Goal: Information Seeking & Learning: Learn about a topic

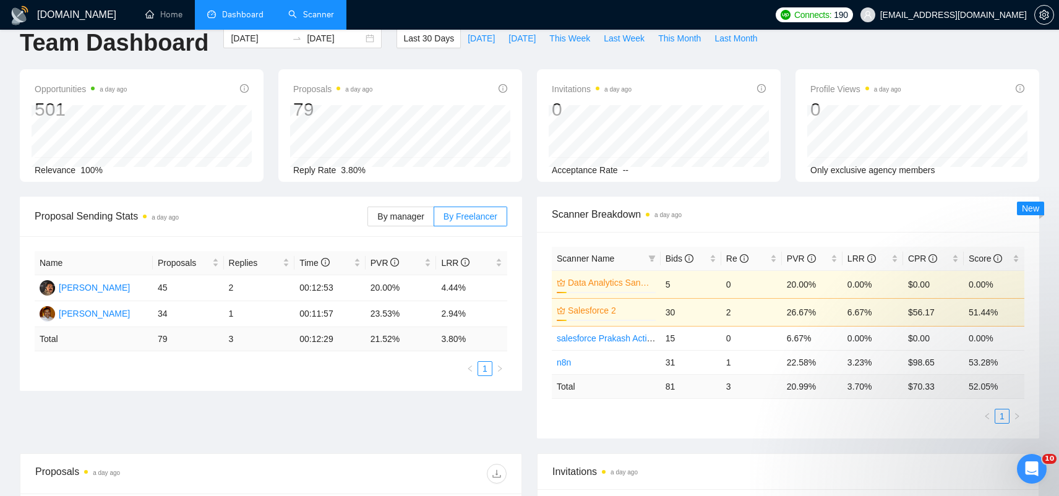
click at [314, 20] on link "Scanner" at bounding box center [311, 14] width 46 height 11
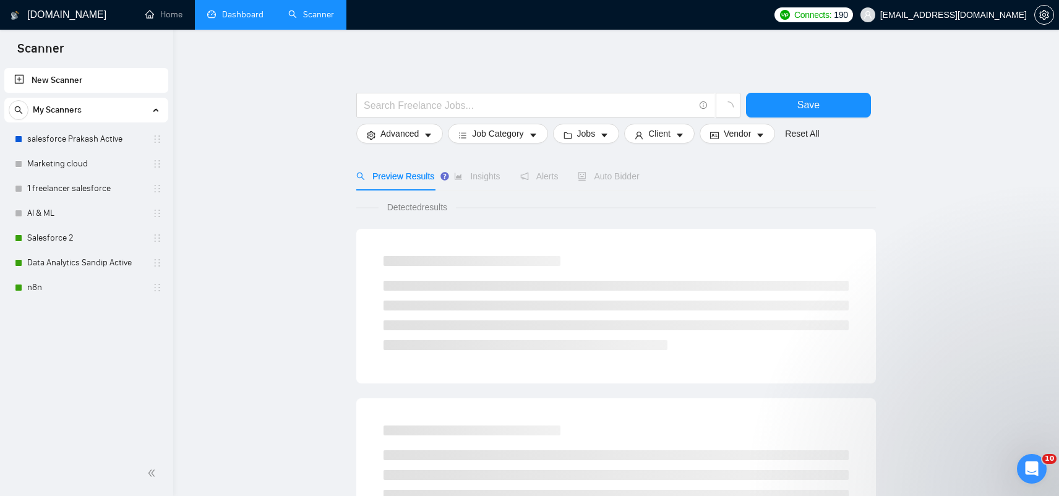
click at [234, 16] on link "Dashboard" at bounding box center [235, 14] width 56 height 11
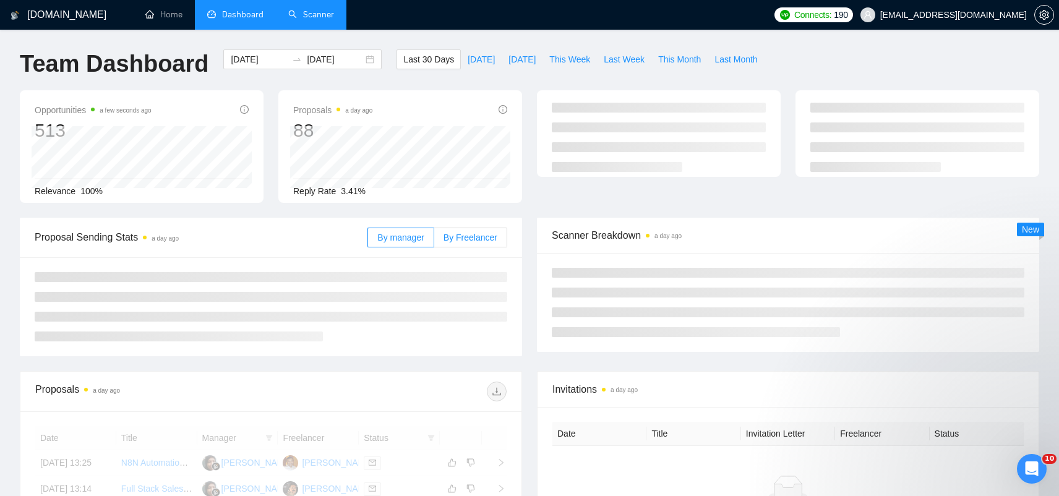
click at [465, 215] on div "Opportunities a few seconds ago 513 Relevance 100% Proposals a day ago 88 Reply…" at bounding box center [529, 153] width 1034 height 127
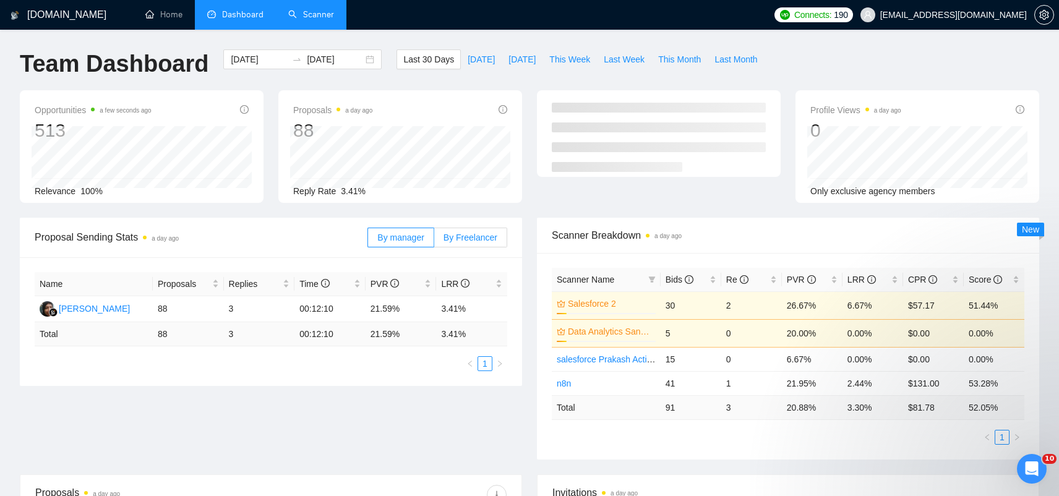
click at [463, 238] on span "By Freelancer" at bounding box center [471, 238] width 54 height 10
click at [434, 241] on input "By Freelancer" at bounding box center [434, 241] width 0 height 0
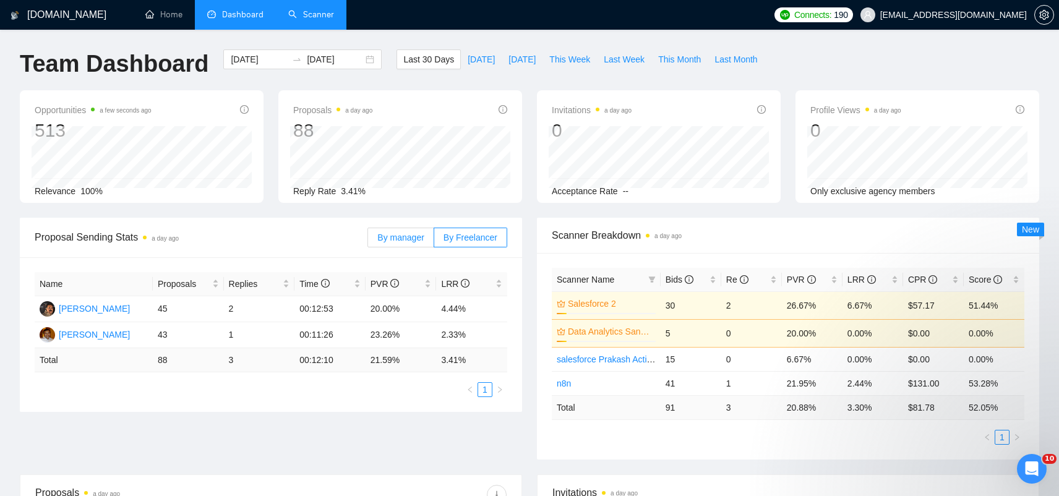
click at [395, 236] on span "By manager" at bounding box center [400, 238] width 46 height 10
click at [368, 241] on input "By manager" at bounding box center [368, 241] width 0 height 0
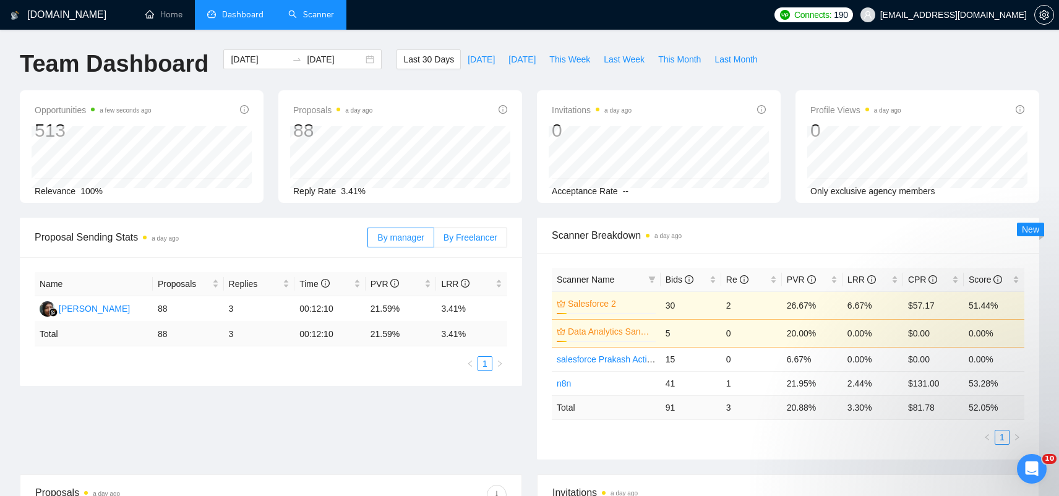
click at [475, 233] on span "By Freelancer" at bounding box center [471, 238] width 54 height 10
click at [434, 241] on input "By Freelancer" at bounding box center [434, 241] width 0 height 0
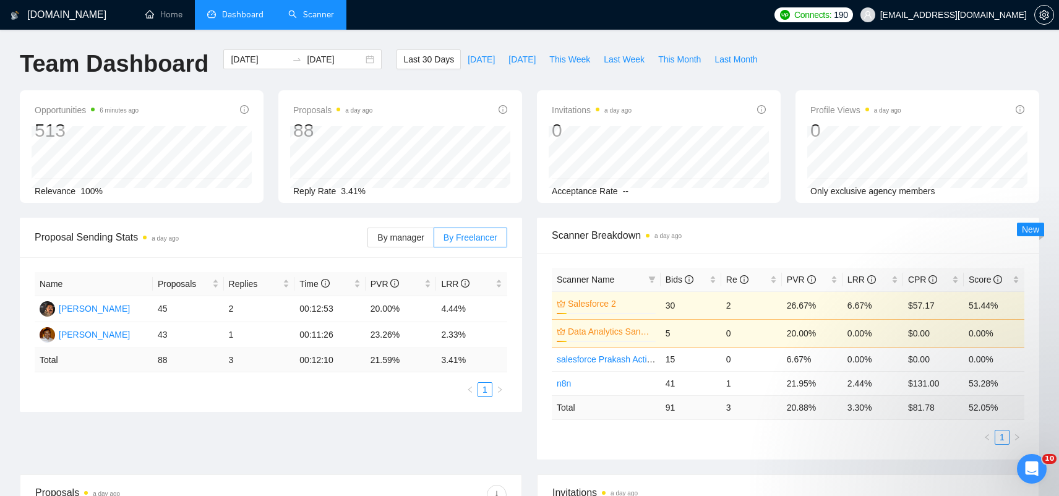
click at [299, 17] on link "Scanner" at bounding box center [311, 14] width 46 height 11
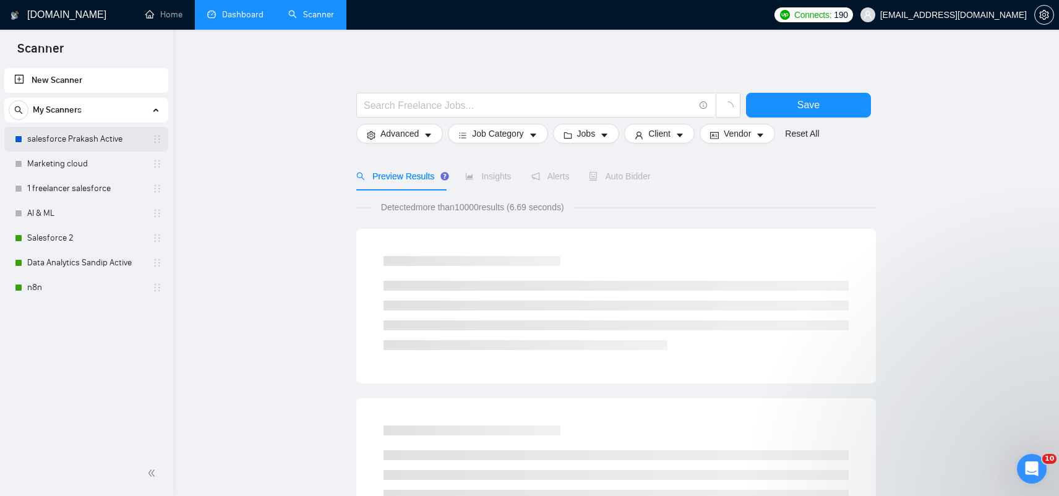
click at [111, 138] on link "salesforce Prakash Active" at bounding box center [86, 139] width 118 height 25
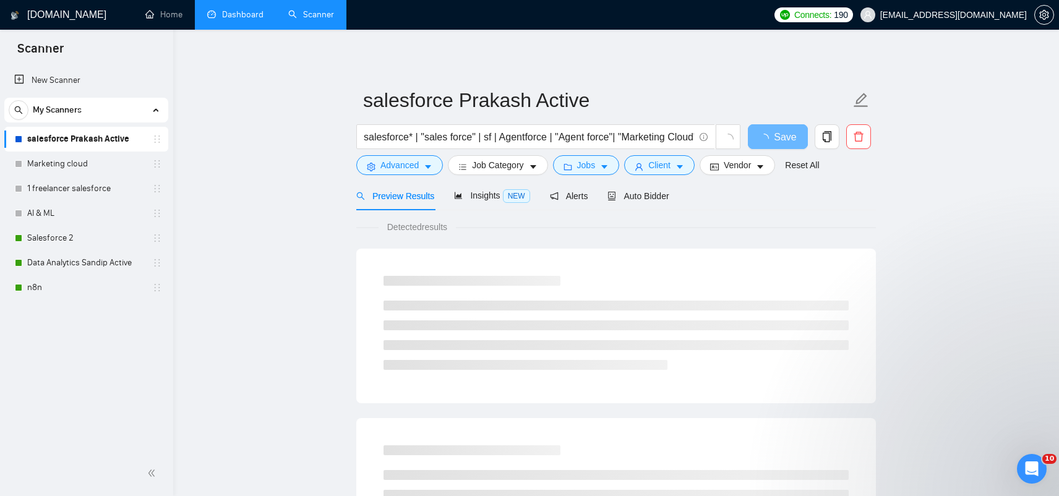
click at [232, 15] on link "Dashboard" at bounding box center [235, 14] width 56 height 11
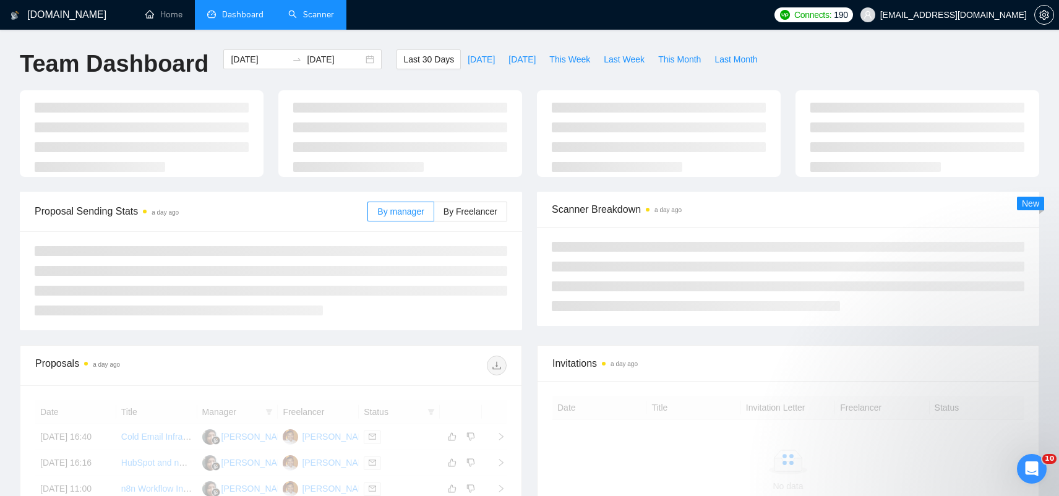
click at [416, 9] on ul "Home Dashboard Scanner" at bounding box center [449, 15] width 640 height 30
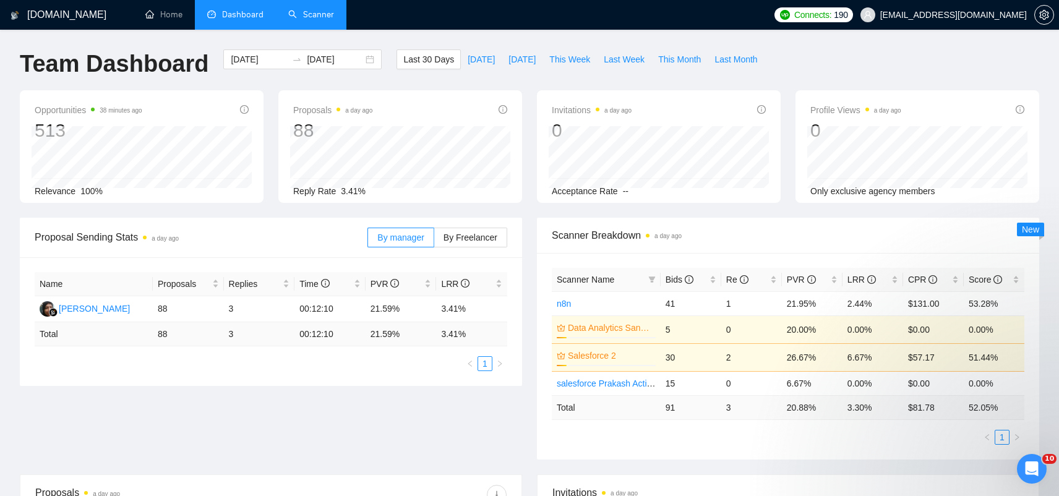
click at [303, 9] on link "Scanner" at bounding box center [311, 14] width 46 height 11
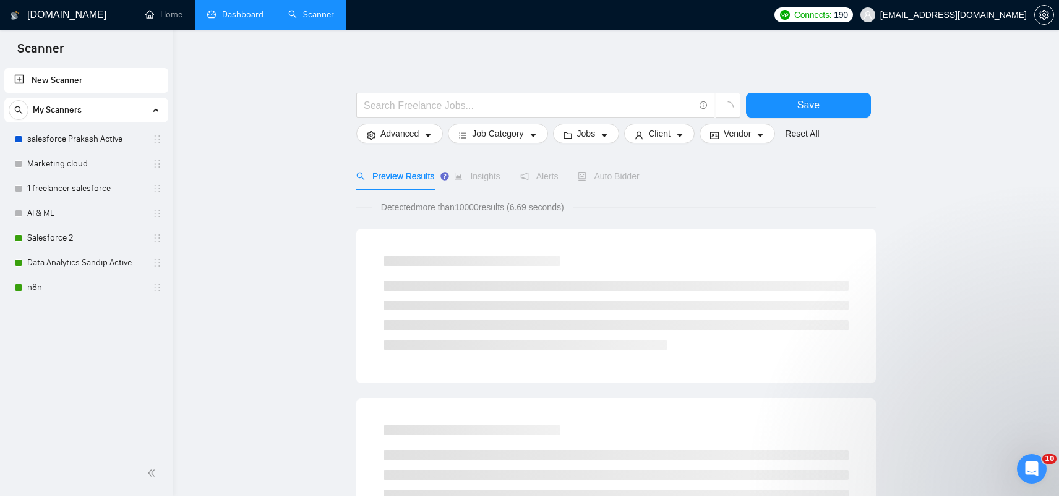
click at [221, 12] on link "Dashboard" at bounding box center [235, 14] width 56 height 11
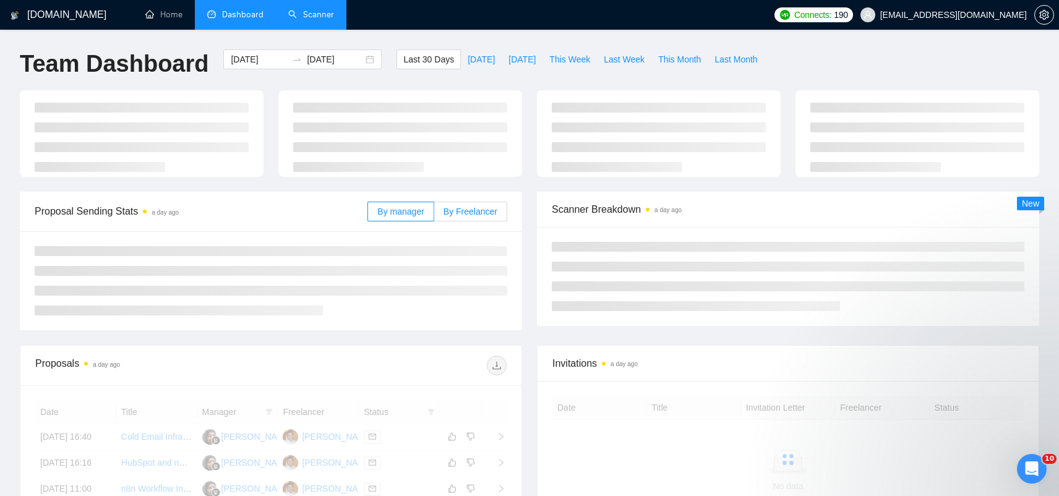
click at [480, 218] on label "By Freelancer" at bounding box center [470, 212] width 73 height 20
click at [434, 215] on input "By Freelancer" at bounding box center [434, 215] width 0 height 0
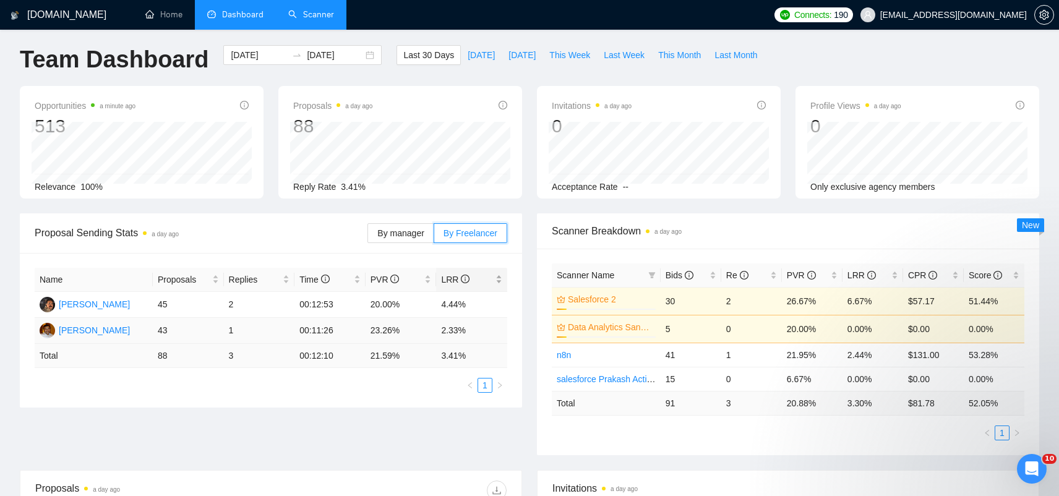
scroll to position [5, 0]
click at [545, 20] on ul "Home Dashboard Scanner" at bounding box center [449, 15] width 640 height 30
click at [431, 93] on div "Proposals a day ago 88 [DATE] Replied 0 Reply Rate 3.41%" at bounding box center [400, 141] width 244 height 113
click at [267, 77] on div "[DATE] [DATE]" at bounding box center [302, 65] width 173 height 41
